Goal: Transaction & Acquisition: Purchase product/service

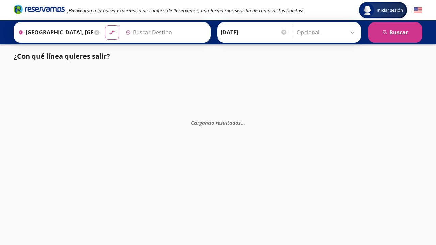
type input "[GEOGRAPHIC_DATA], [GEOGRAPHIC_DATA]"
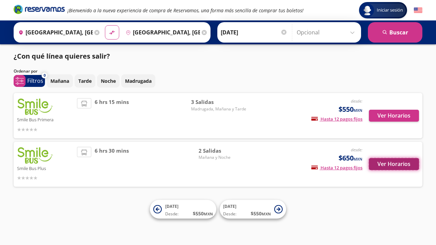
click at [403, 164] on button "Ver Horarios" at bounding box center [394, 164] width 50 height 12
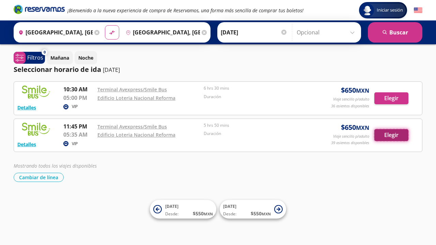
click at [404, 135] on button "Elegir" at bounding box center [391, 135] width 34 height 12
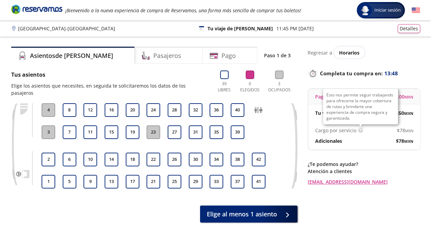
click at [359, 128] on img at bounding box center [360, 130] width 5 height 5
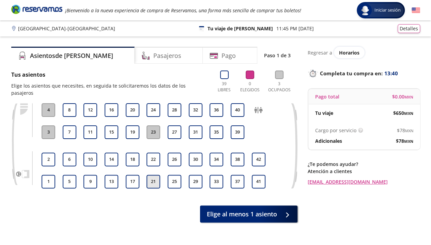
click at [155, 175] on button "21" at bounding box center [153, 182] width 14 height 14
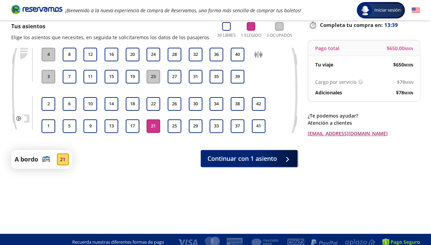
scroll to position [54, 0]
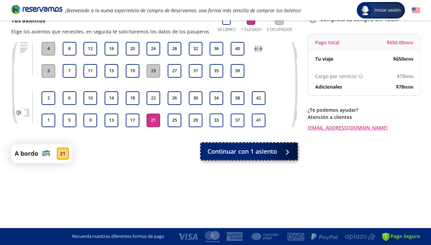
click at [271, 156] on button "Continuar con 1 asiento" at bounding box center [249, 151] width 97 height 17
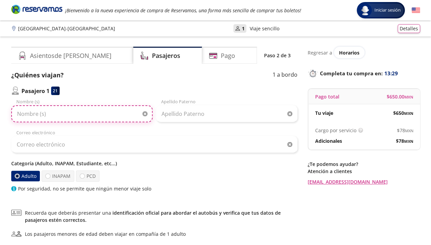
click at [80, 119] on input "Nombre (s)" at bounding box center [81, 113] width 141 height 17
type input "Diego"
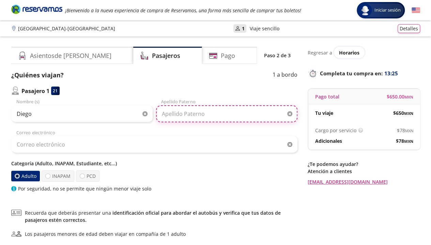
click at [178, 117] on input "Apellido Paterno" at bounding box center [226, 113] width 141 height 17
type input "Lellenquien"
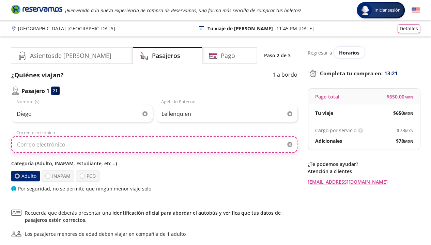
click at [73, 148] on input "Correo electrónico" at bounding box center [154, 144] width 286 height 17
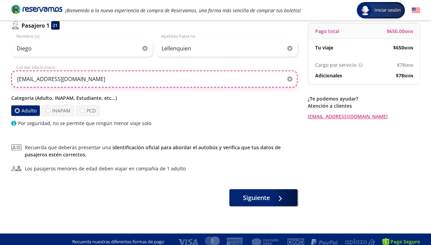
scroll to position [70, 0]
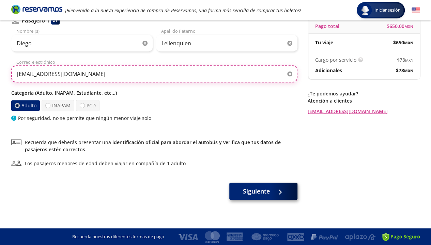
type input "diego_dalp@hotmail.com"
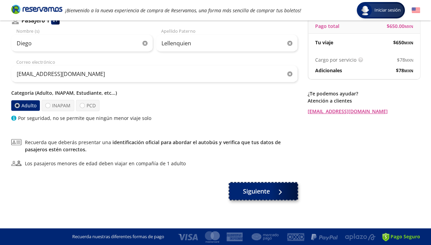
click at [277, 188] on span at bounding box center [279, 190] width 5 height 5
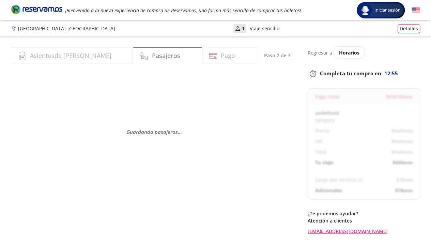
select select "MX"
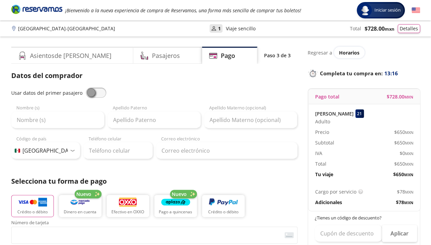
click at [90, 91] on span at bounding box center [96, 93] width 20 height 10
click at [86, 88] on input "checkbox" at bounding box center [86, 88] width 0 height 0
type input "Diego"
type input "Lellenquien"
type input "diego_dalp@hotmail.com"
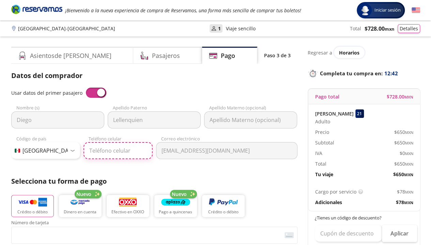
click at [94, 151] on input "Teléfono celular" at bounding box center [117, 150] width 69 height 17
type input "229 319 8398"
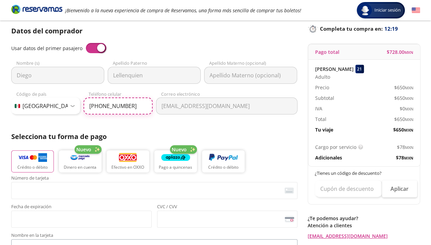
scroll to position [34, 0]
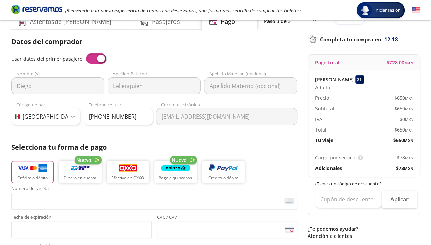
click at [194, 143] on p "Selecciona tu forma de pago" at bounding box center [154, 147] width 286 height 10
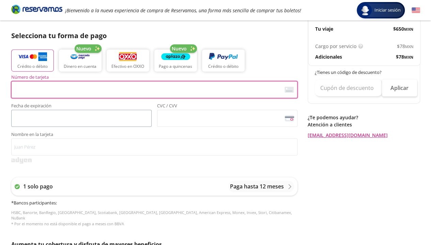
scroll to position [136, 0]
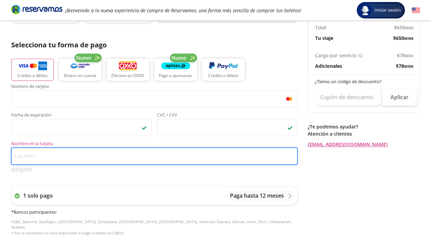
click at [106, 156] on input "Nombre en la tarjeta" at bounding box center [154, 155] width 286 height 17
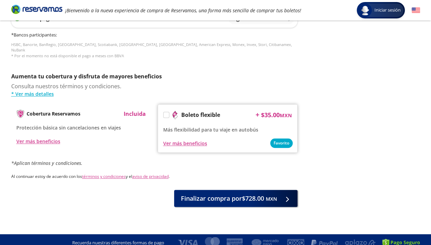
scroll to position [313, 0]
type input "Diego"
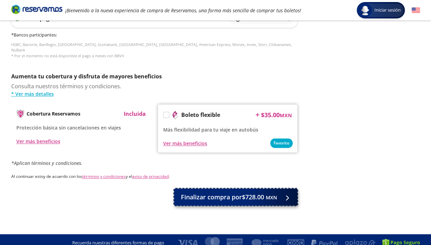
click at [233, 193] on span "Finalizar compra por $728.00 MXN" at bounding box center [229, 196] width 96 height 9
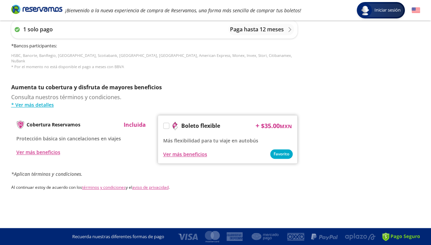
scroll to position [0, 0]
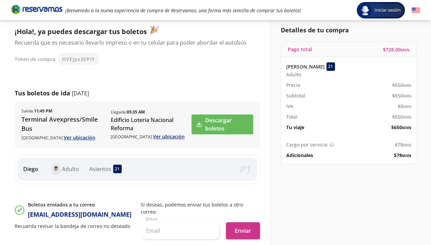
scroll to position [68, 0]
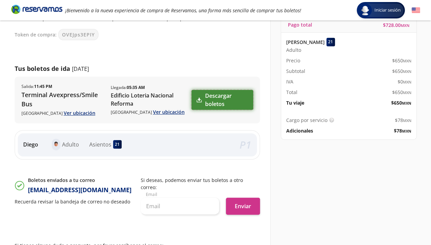
click at [222, 101] on link "Descargar boletos" at bounding box center [221, 100] width 61 height 20
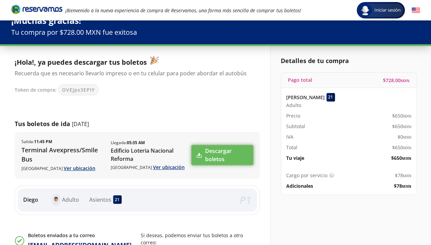
scroll to position [0, 0]
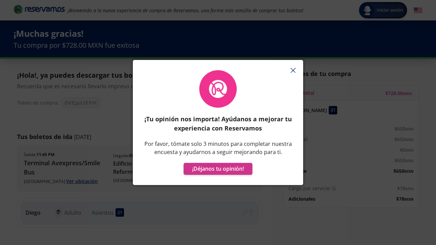
click at [296, 70] on button "button" at bounding box center [293, 70] width 10 height 10
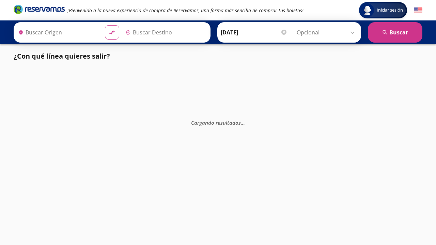
type input "[GEOGRAPHIC_DATA], [GEOGRAPHIC_DATA]"
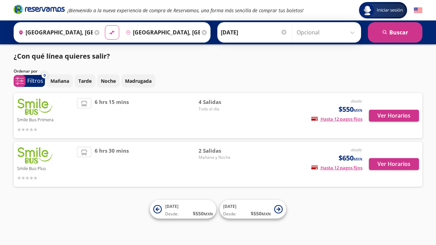
click at [346, 157] on span "$650 MXN" at bounding box center [351, 158] width 24 height 10
click at [44, 9] on icon "Brand Logo" at bounding box center [39, 9] width 51 height 10
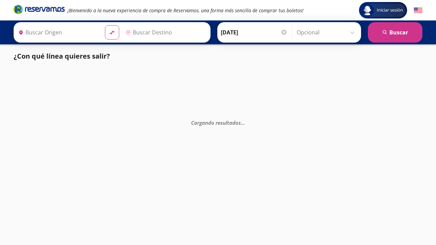
type input "[GEOGRAPHIC_DATA], [GEOGRAPHIC_DATA]"
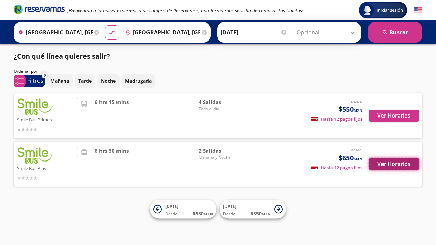
click at [391, 167] on button "Ver Horarios" at bounding box center [394, 164] width 50 height 12
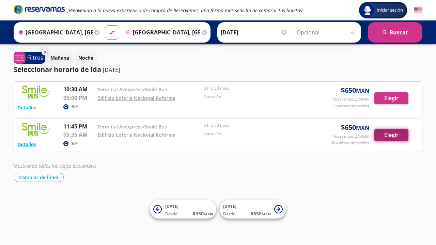
click at [404, 137] on button "Elegir" at bounding box center [391, 135] width 34 height 12
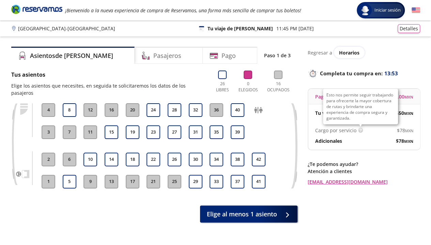
click at [358, 130] on img at bounding box center [360, 130] width 5 height 5
click at [360, 128] on img at bounding box center [360, 130] width 5 height 5
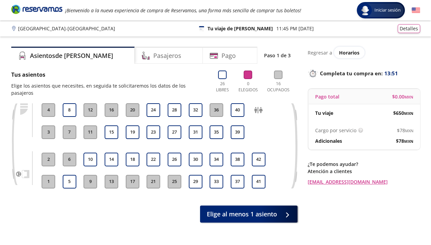
click at [356, 138] on div "Adicionales" at bounding box center [339, 140] width 49 height 7
click at [420, 131] on div "Asientos de [PERSON_NAME] Pago Paso 1 de 3 Tus asientos Elige los asientos que …" at bounding box center [215, 151] width 415 height 208
click at [335, 139] on p "Adicionales" at bounding box center [328, 140] width 27 height 7
click at [386, 142] on div "$ 78 MXN" at bounding box center [388, 140] width 49 height 7
click at [412, 30] on button "Detalles" at bounding box center [408, 27] width 22 height 9
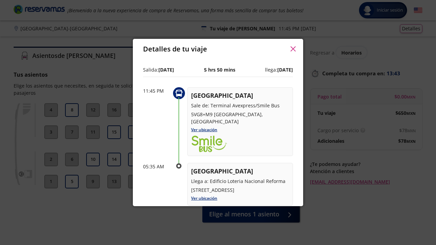
click at [290, 51] on icon "button" at bounding box center [292, 48] width 5 height 5
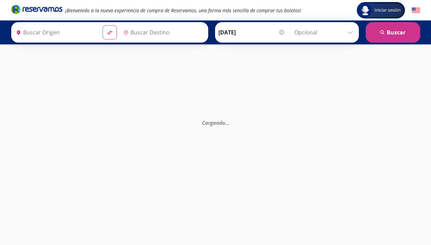
type input "[GEOGRAPHIC_DATA], [GEOGRAPHIC_DATA]"
